Goal: Navigation & Orientation: Find specific page/section

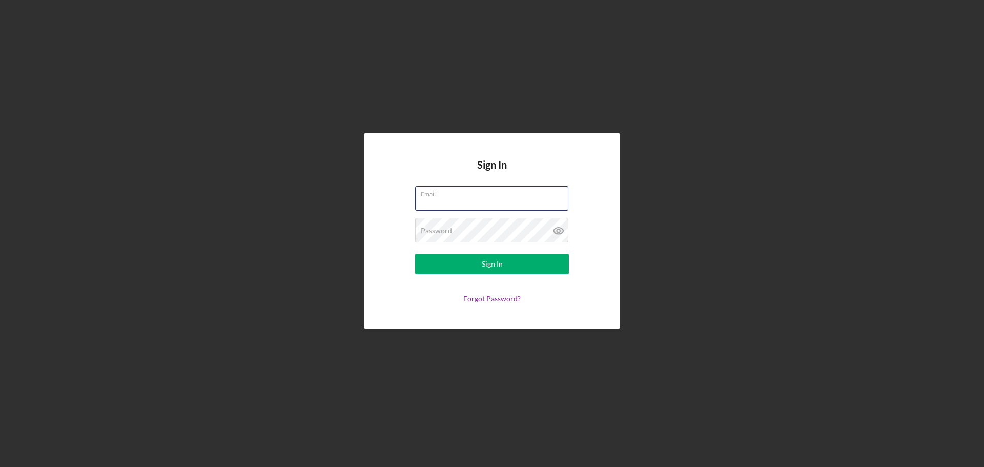
type input "[EMAIL_ADDRESS][DOMAIN_NAME]"
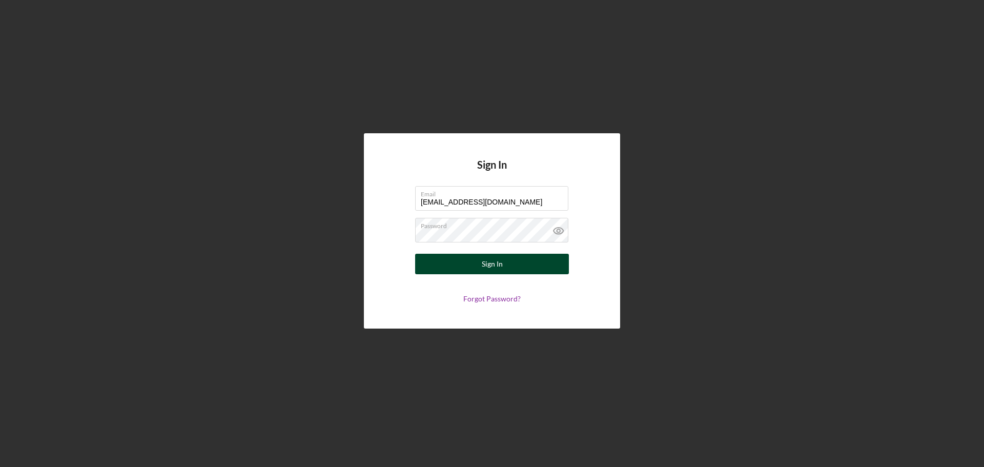
click at [509, 265] on button "Sign In" at bounding box center [492, 264] width 154 height 20
